Goal: Check status

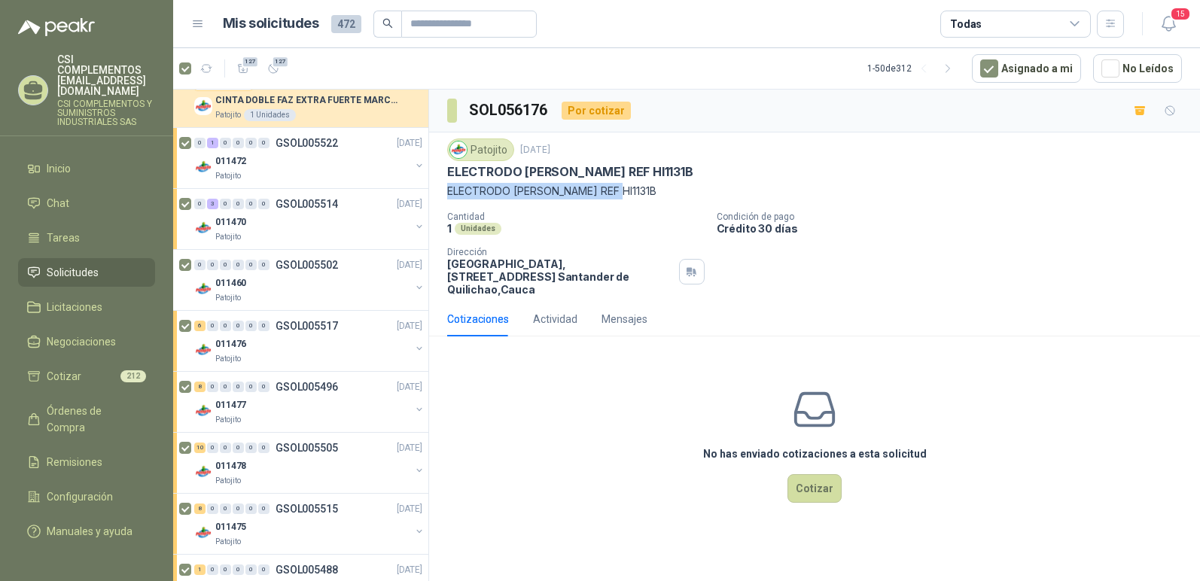
scroll to position [1205, 0]
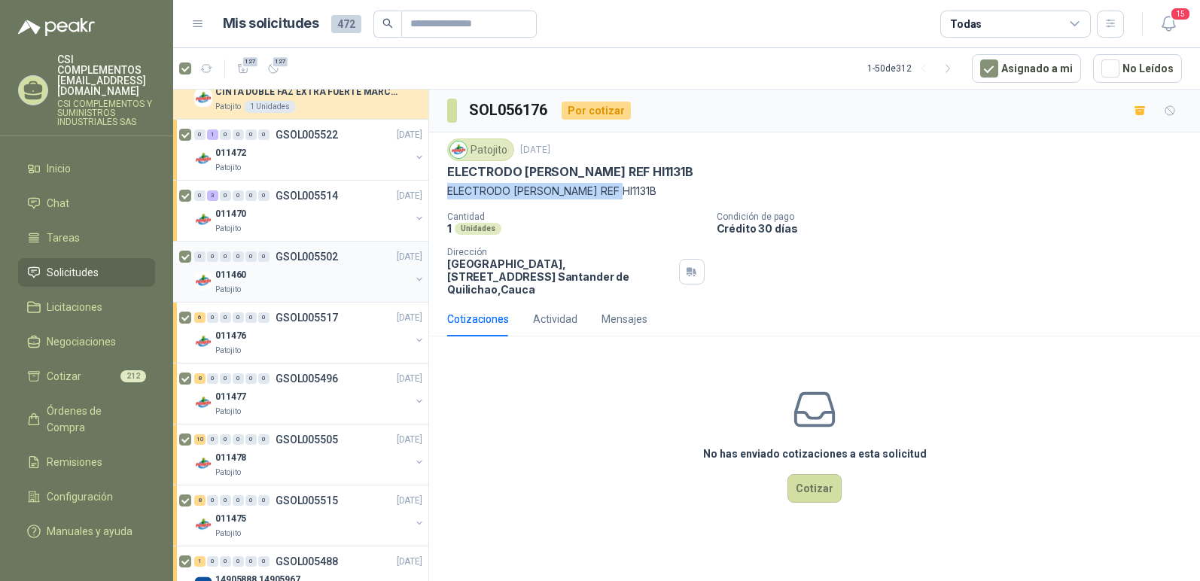
click at [314, 270] on div "011460" at bounding box center [312, 275] width 195 height 18
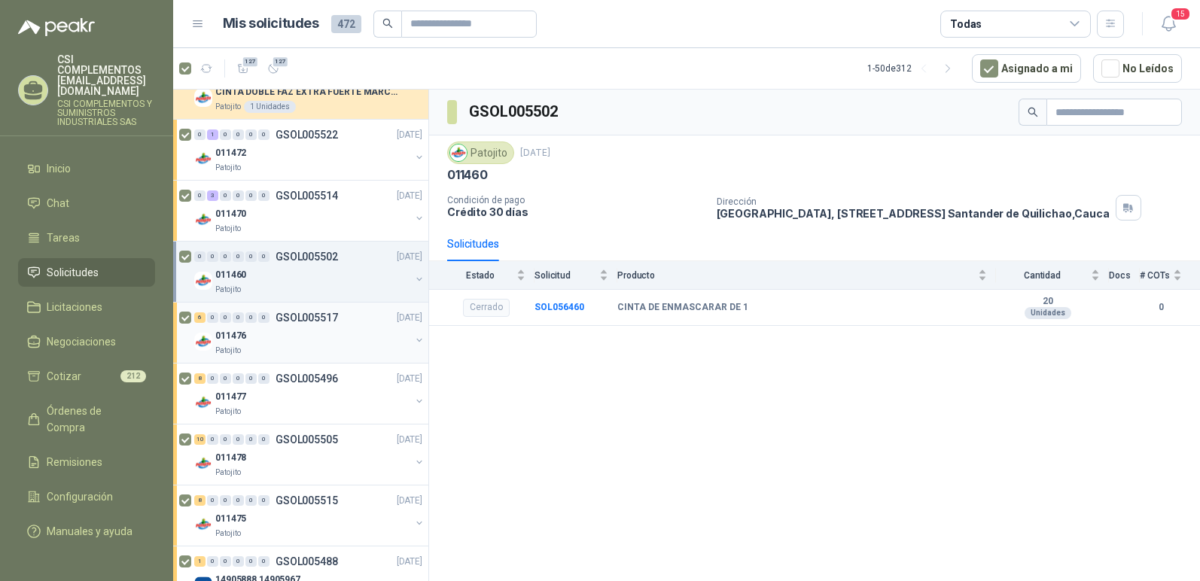
click at [312, 325] on div "6 0 0 0 0 0 GSOL005517 [DATE]" at bounding box center [309, 318] width 231 height 18
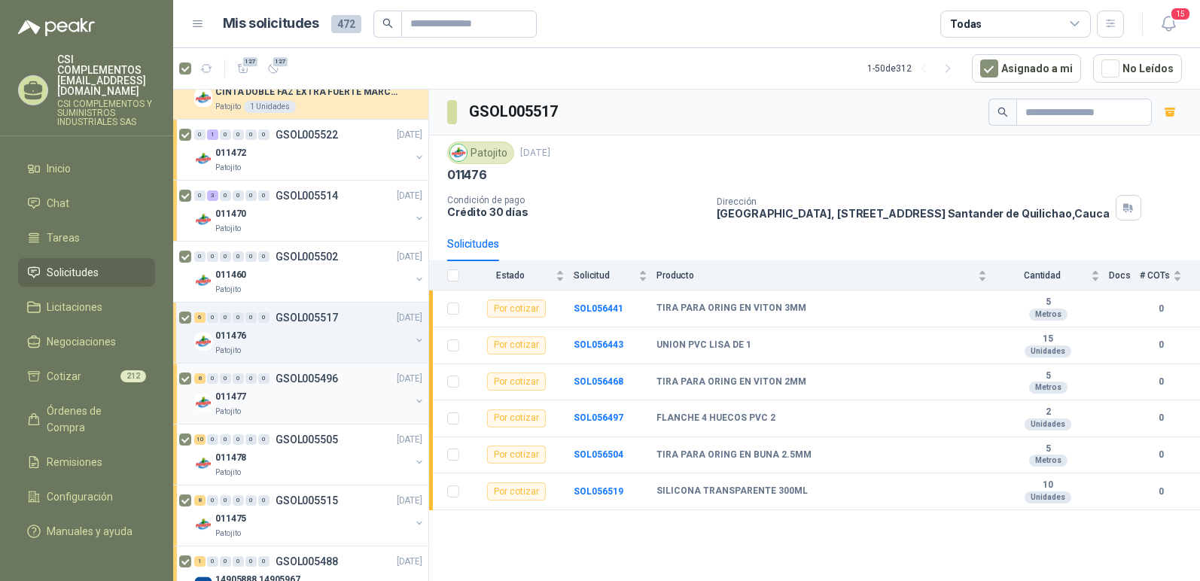
click at [311, 385] on div "8 0 0 0 0 0 GSOL005496 [DATE]" at bounding box center [309, 379] width 231 height 18
